Goal: Complete application form

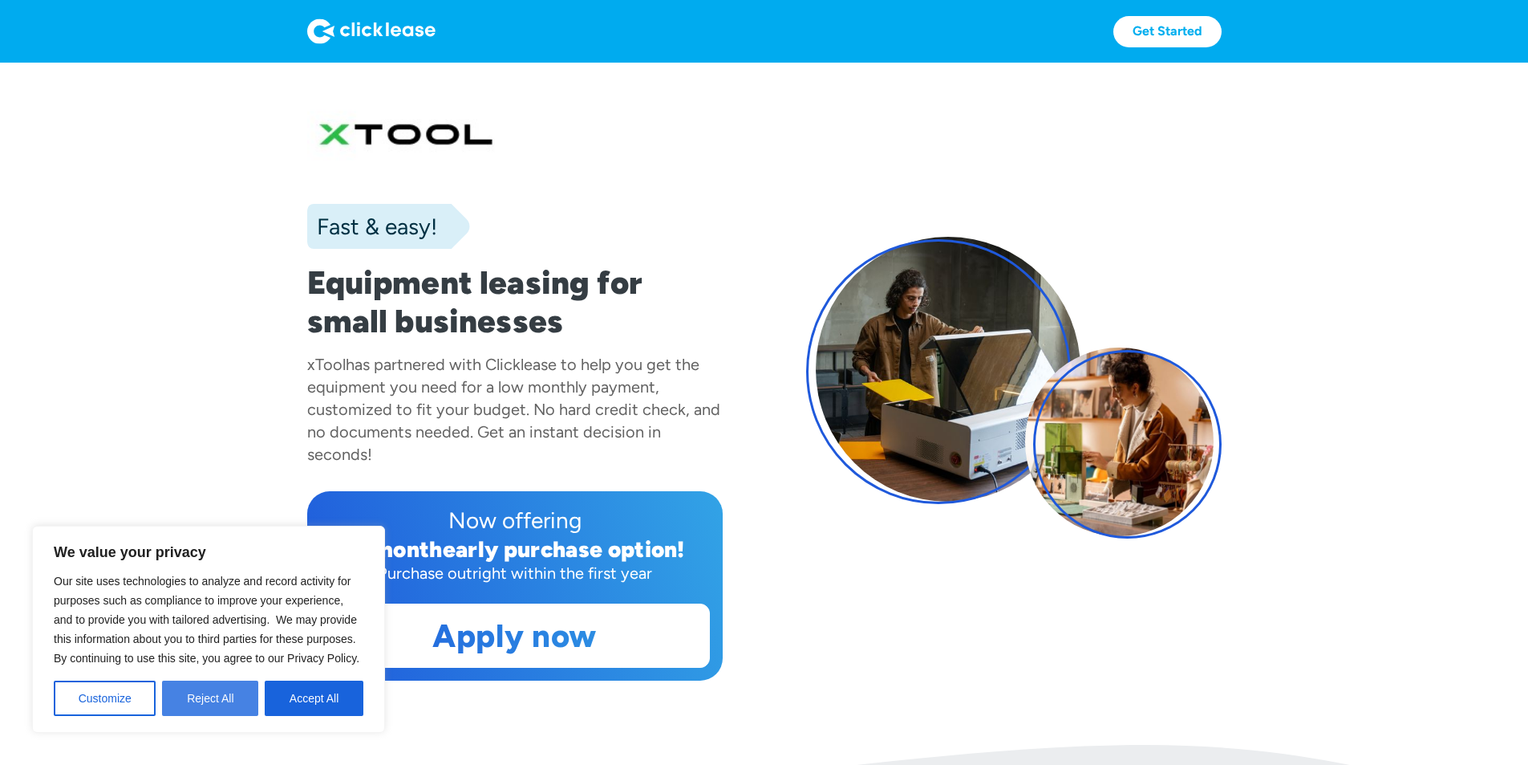
click at [229, 704] on button "Reject All" at bounding box center [210, 697] width 96 height 35
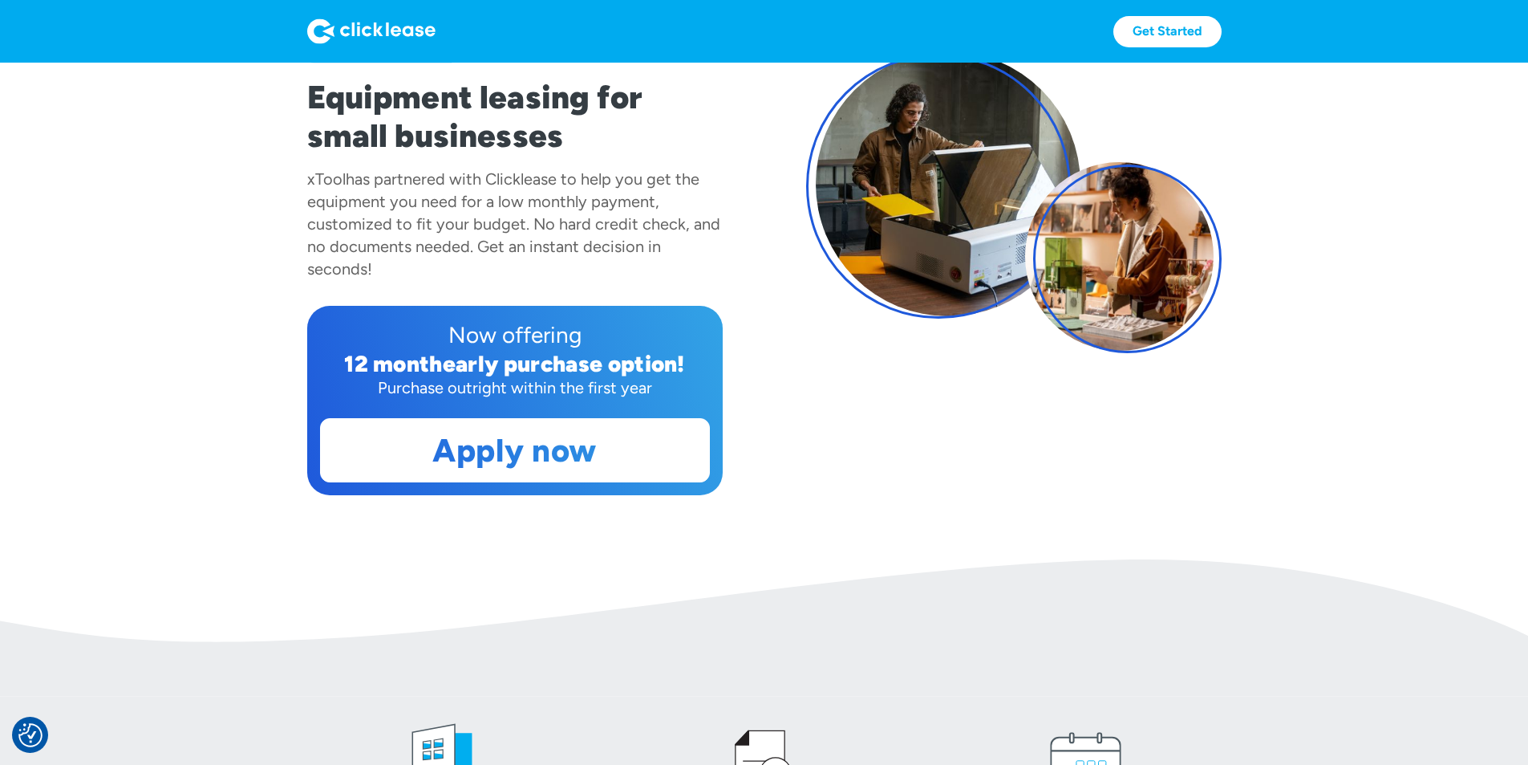
scroll to position [160, 0]
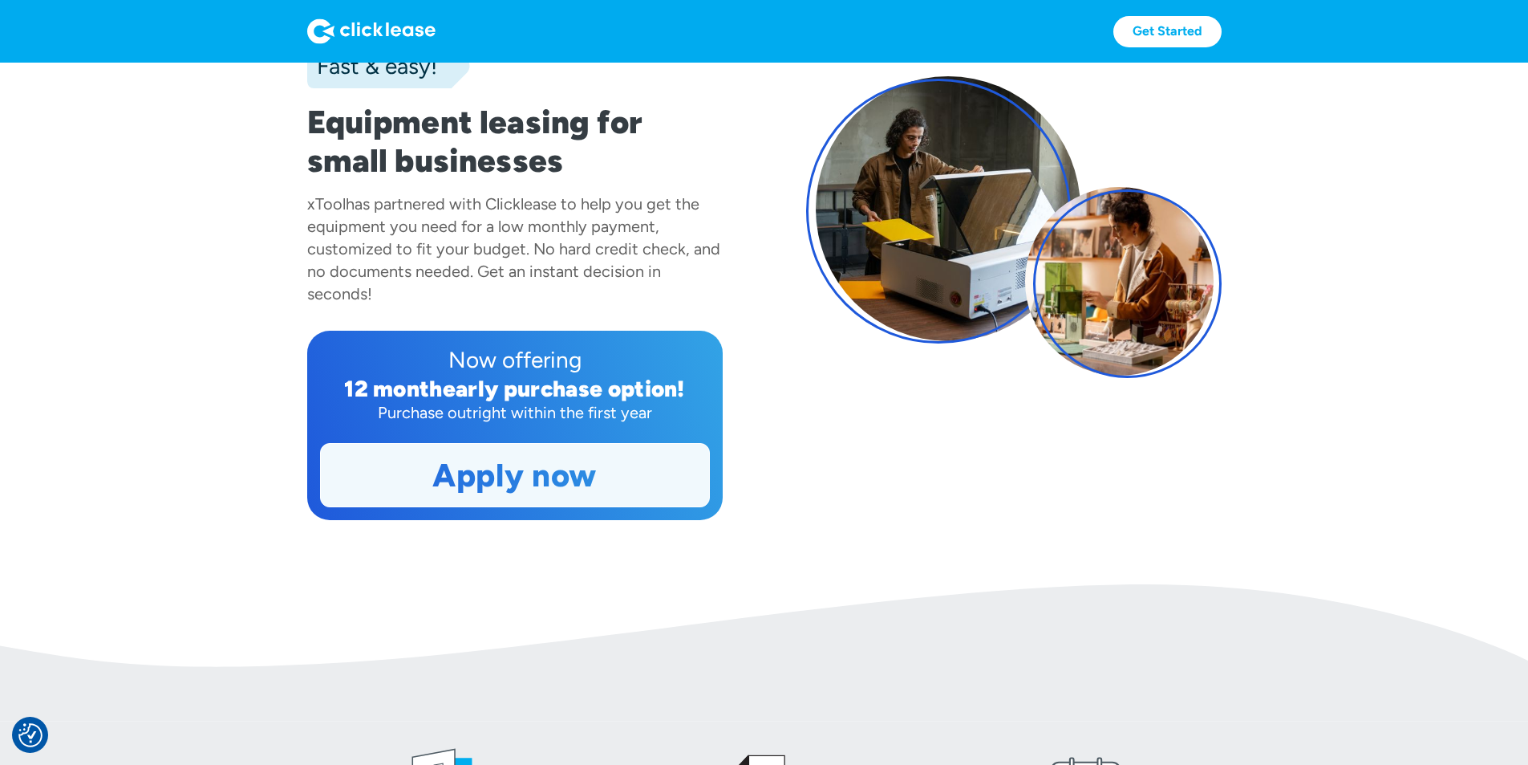
click at [500, 506] on link "Apply now" at bounding box center [515, 475] width 388 height 63
